Goal: Communication & Community: Participate in discussion

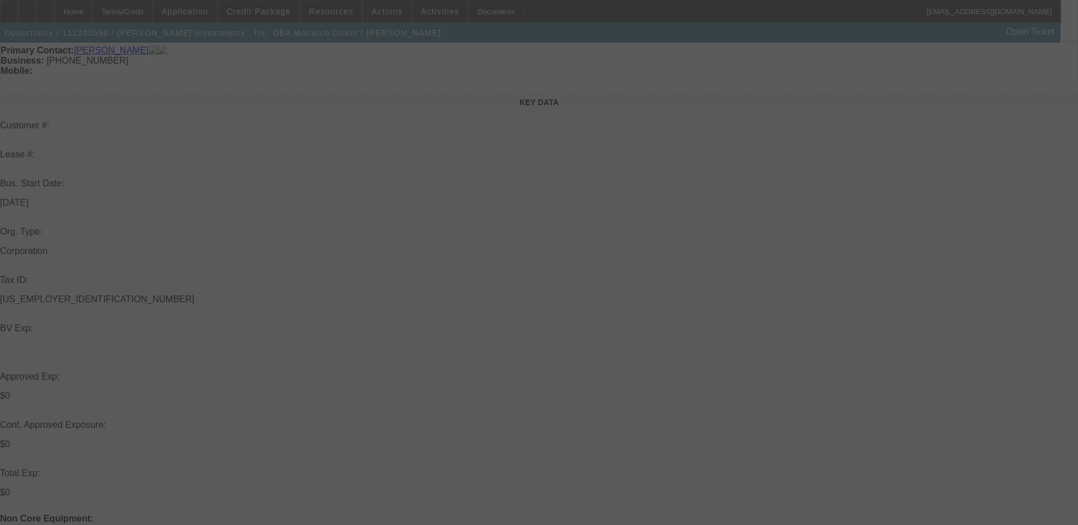
scroll to position [114, 0]
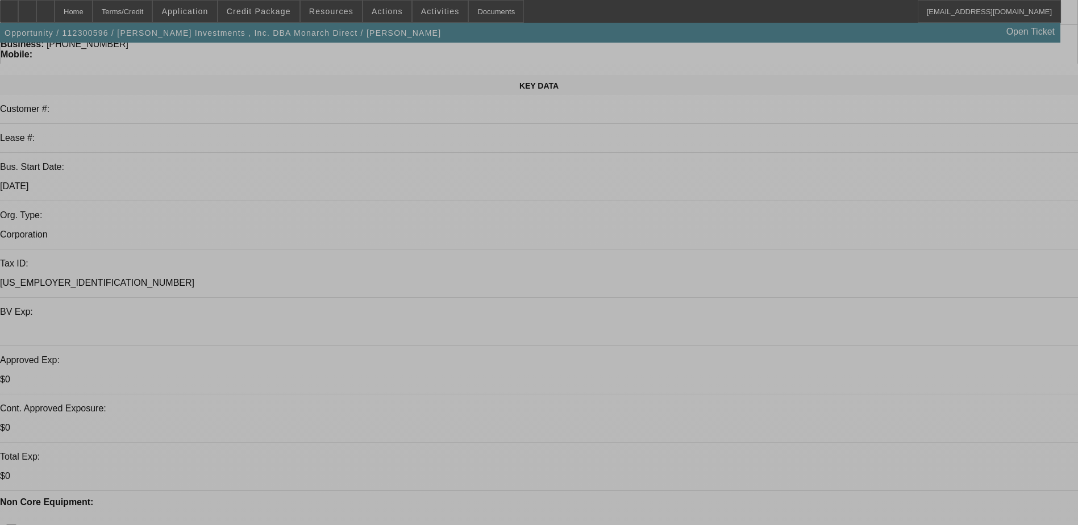
select select "0"
select select "0.1"
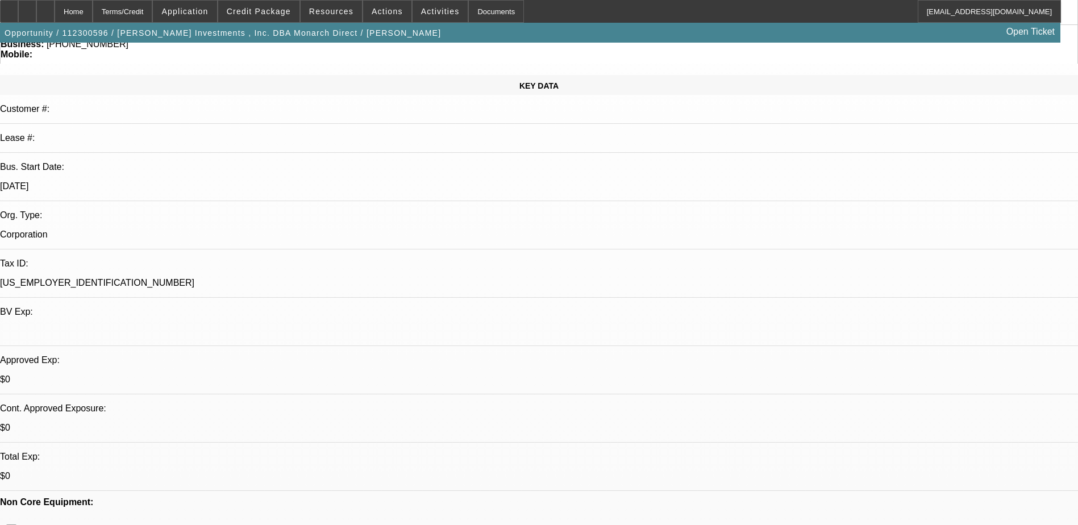
select select "0"
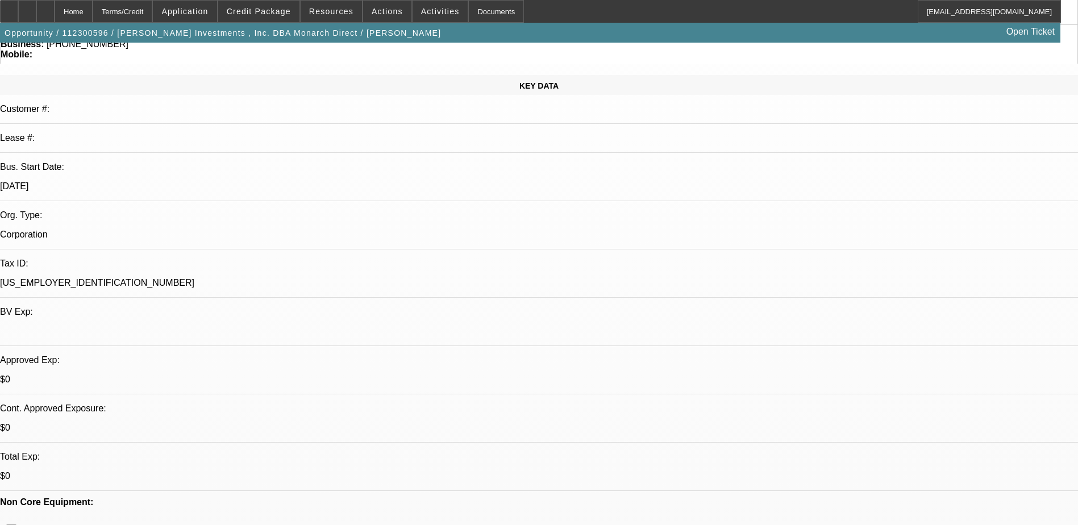
select select "0"
select select "1"
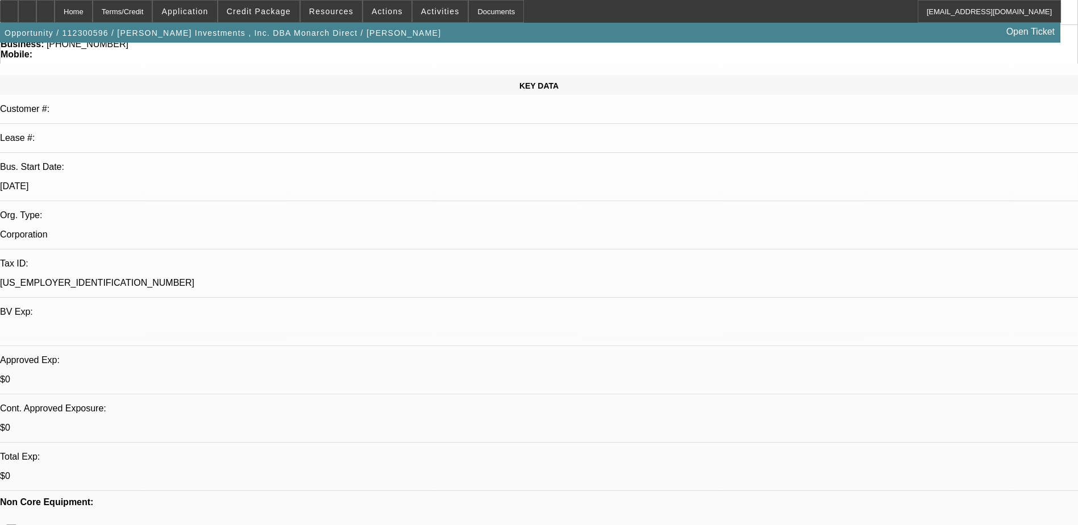
select select "6"
select select "1"
select select "6"
select select "1"
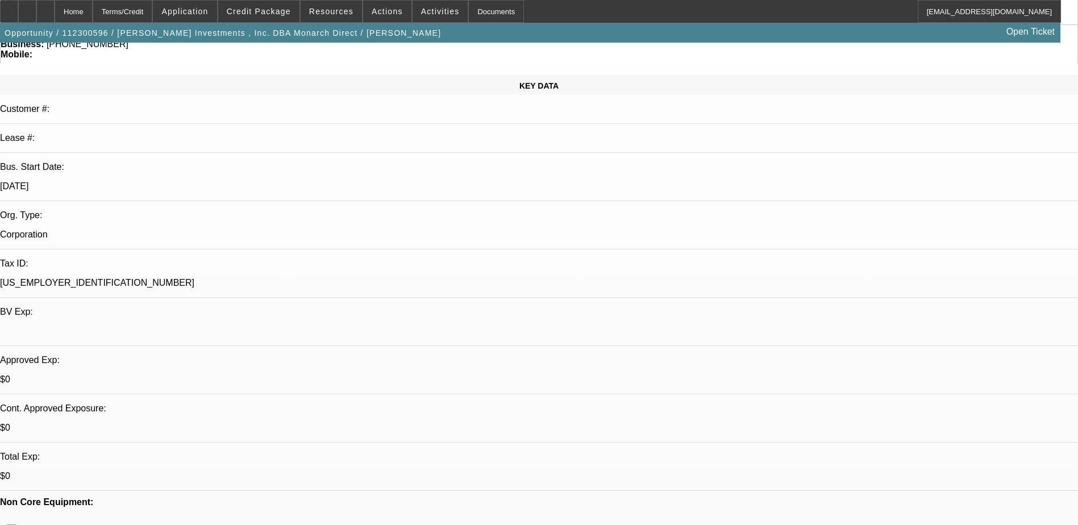
select select "1"
select select "6"
select select "1"
select select "6"
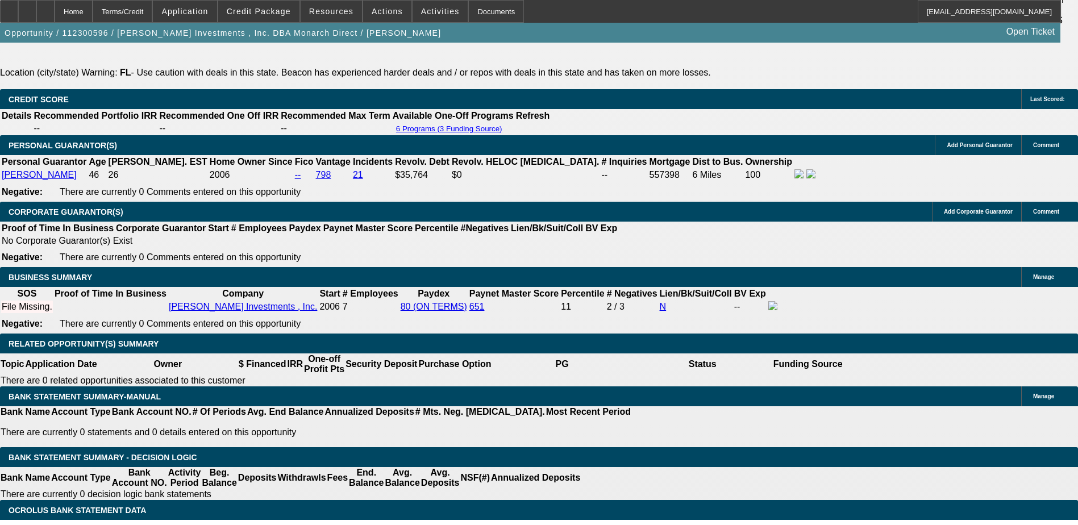
scroll to position [625, 0]
